Goal: Book appointment/travel/reservation

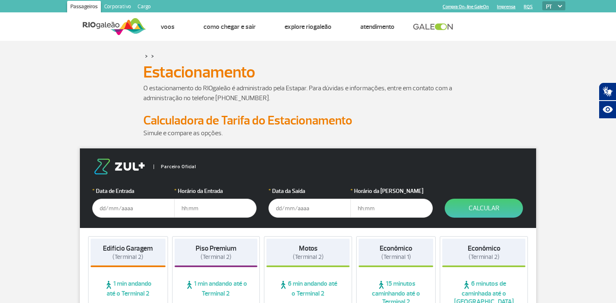
click at [117, 208] on input "text" at bounding box center [133, 207] width 82 height 19
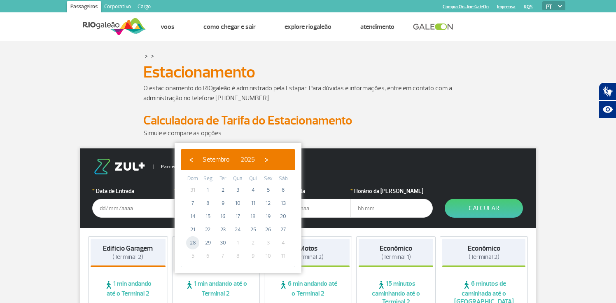
click at [195, 240] on span "28" at bounding box center [192, 242] width 13 height 13
type input "[DATE]"
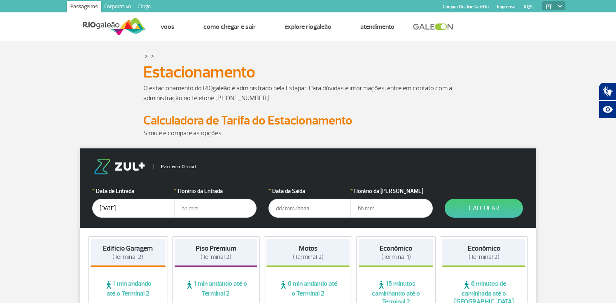
click at [193, 209] on input "text" at bounding box center [215, 207] width 82 height 19
type input "06:00"
click at [288, 209] on input "text" at bounding box center [309, 207] width 82 height 19
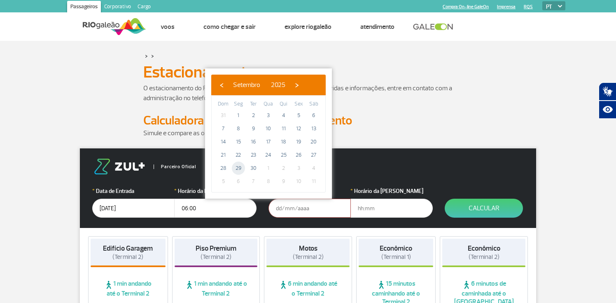
click at [237, 170] on span "29" at bounding box center [238, 167] width 13 height 13
type input "[DATE]"
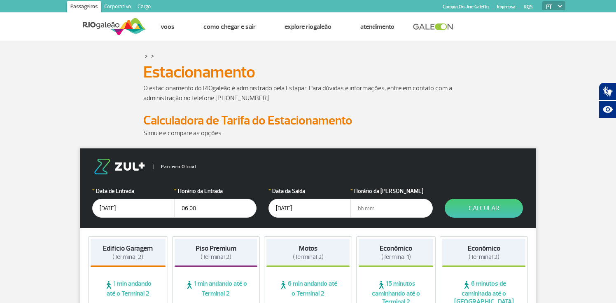
click at [368, 210] on input "text" at bounding box center [391, 207] width 82 height 19
type input "07:00"
click at [476, 209] on button "Calcular" at bounding box center [484, 207] width 78 height 19
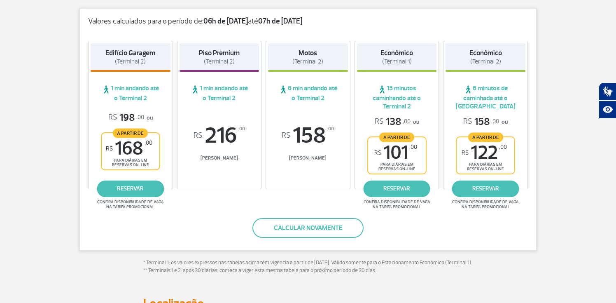
scroll to position [140, 0]
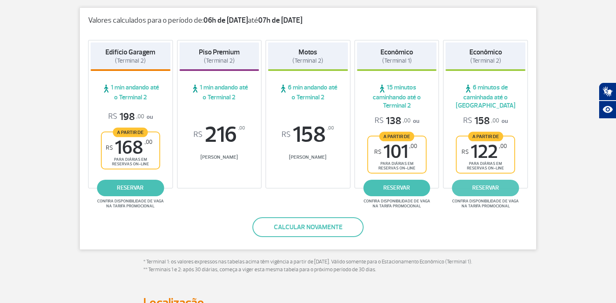
click at [480, 184] on link "reservar" at bounding box center [485, 187] width 67 height 16
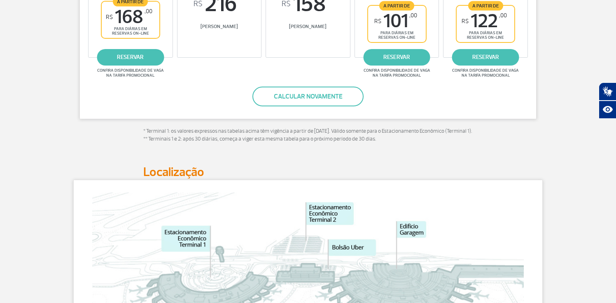
scroll to position [278, 0]
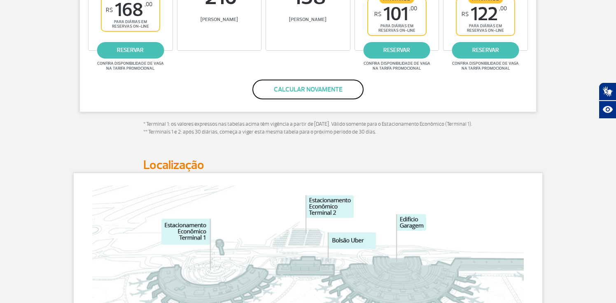
click at [295, 88] on button "Calcular novamente" at bounding box center [307, 89] width 111 height 20
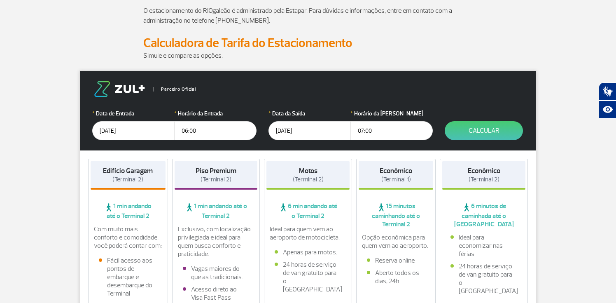
scroll to position [0, 0]
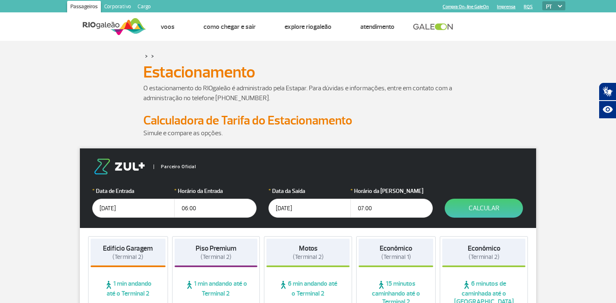
click at [200, 209] on input "06:00" at bounding box center [215, 207] width 82 height 19
type input "07:00"
click at [475, 206] on button "Calcular" at bounding box center [484, 207] width 78 height 19
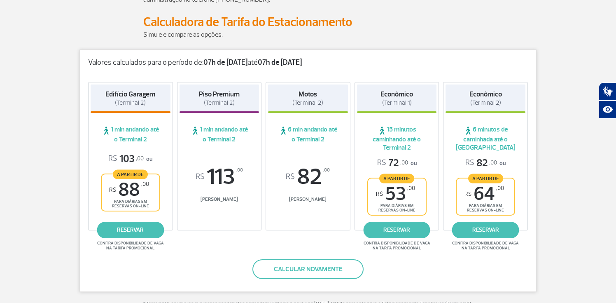
scroll to position [141, 0]
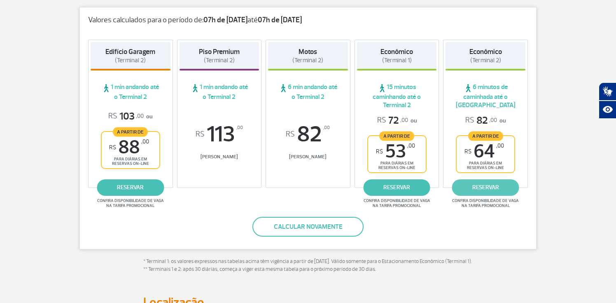
click at [482, 185] on link "reservar" at bounding box center [485, 187] width 67 height 16
